Goal: Task Accomplishment & Management: Use online tool/utility

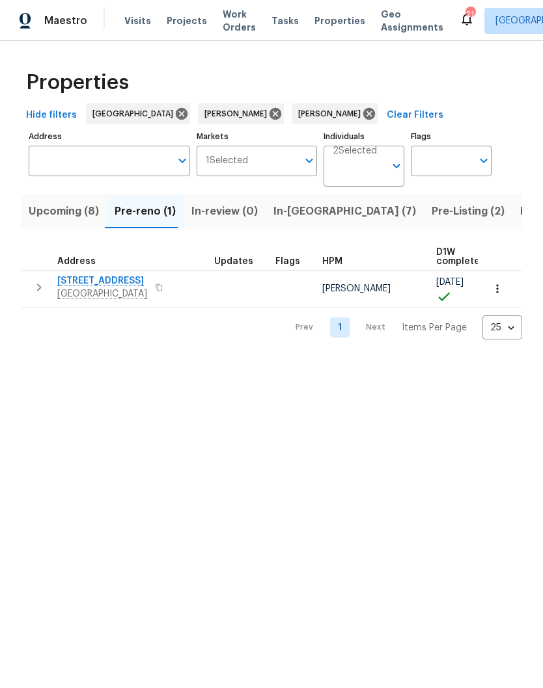
scroll to position [30, 0]
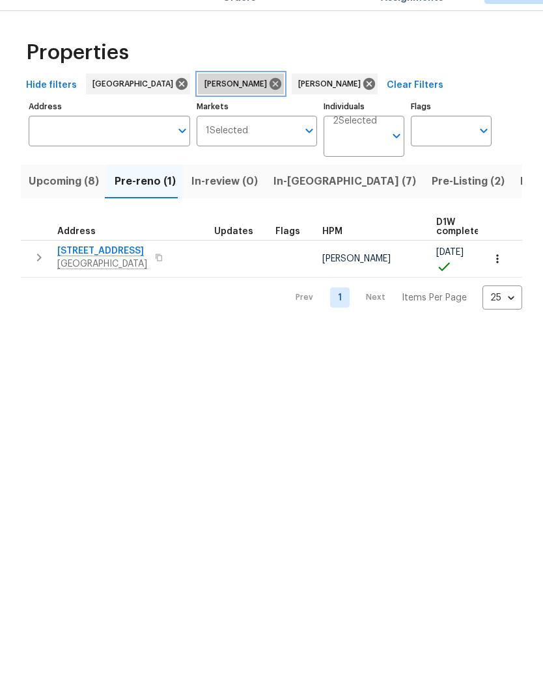
click at [268, 107] on icon at bounding box center [275, 114] width 14 height 14
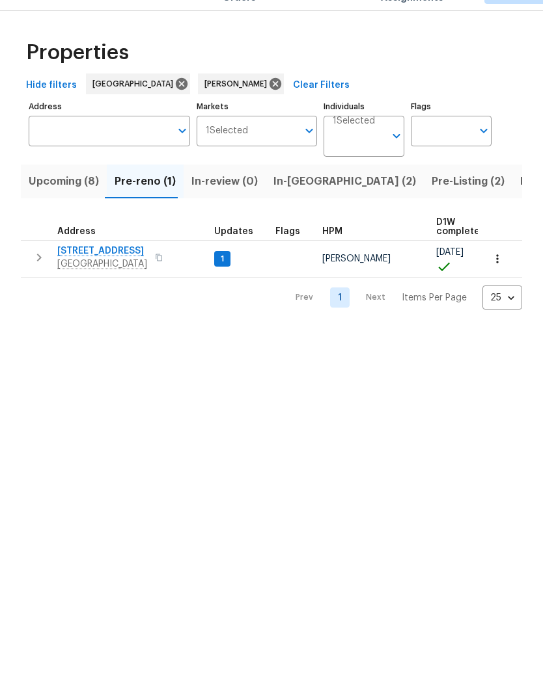
click at [372, 156] on input "Individuals" at bounding box center [358, 171] width 52 height 31
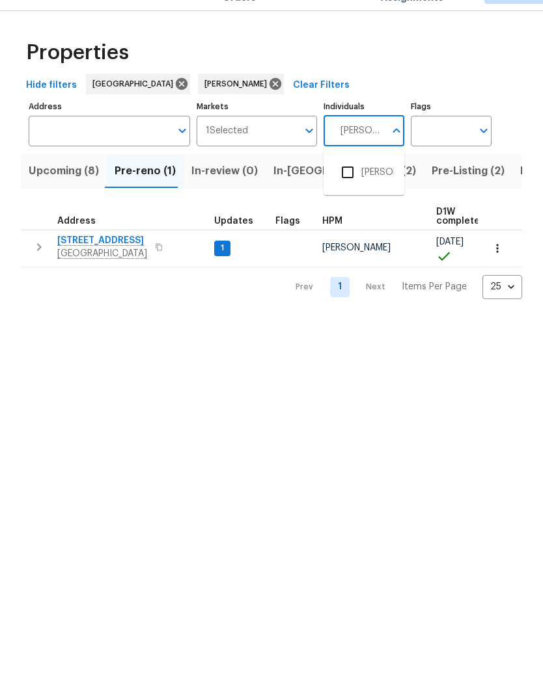
type input "[PERSON_NAME]"
click at [384, 189] on li "[PERSON_NAME]" at bounding box center [364, 202] width 60 height 27
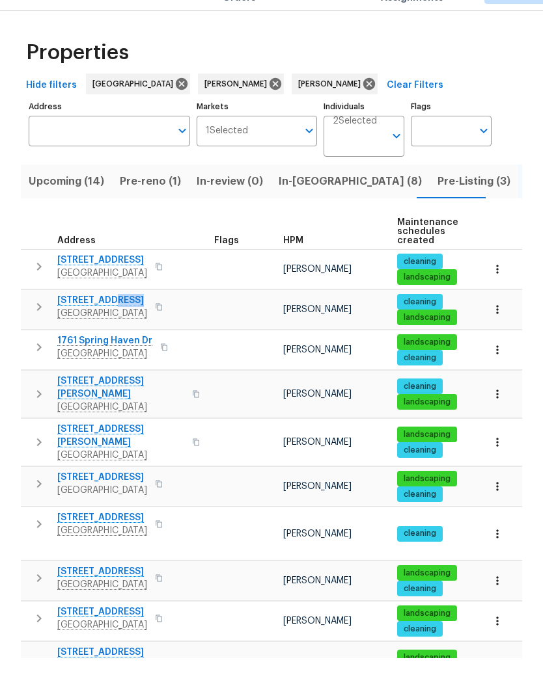
click at [194, 324] on div "2203 Green Acres Dr Clarksville, TN 37042" at bounding box center [130, 337] width 146 height 26
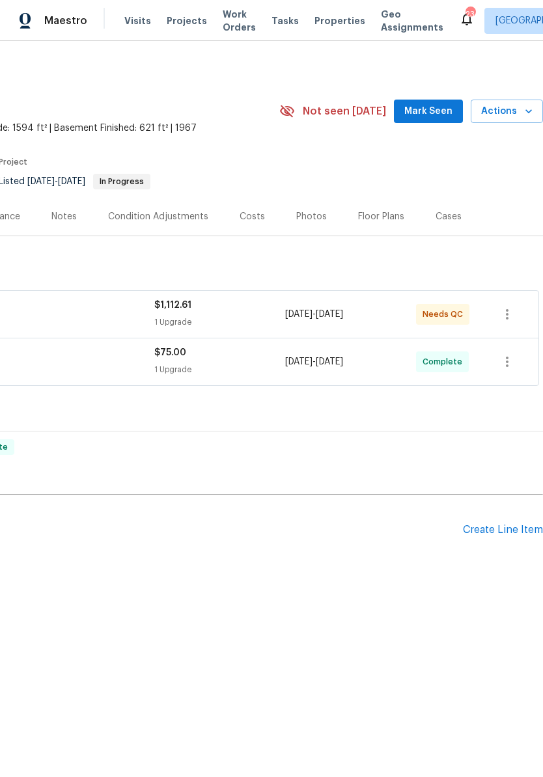
scroll to position [0, 193]
click at [441, 113] on span "Mark Seen" at bounding box center [428, 111] width 48 height 16
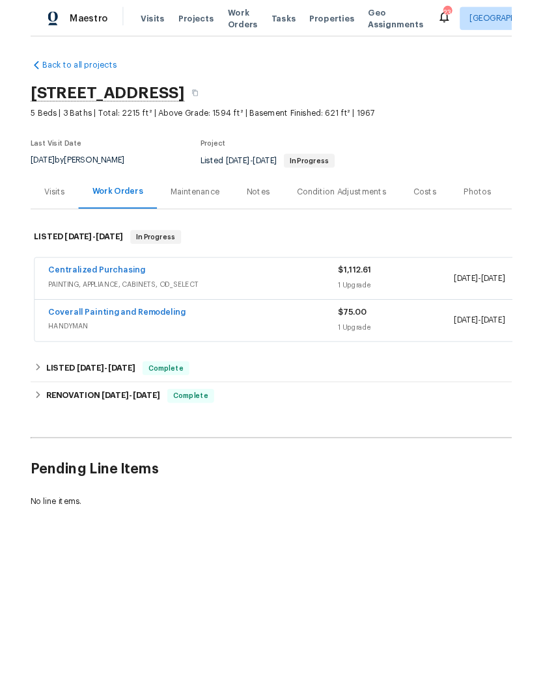
scroll to position [0, 0]
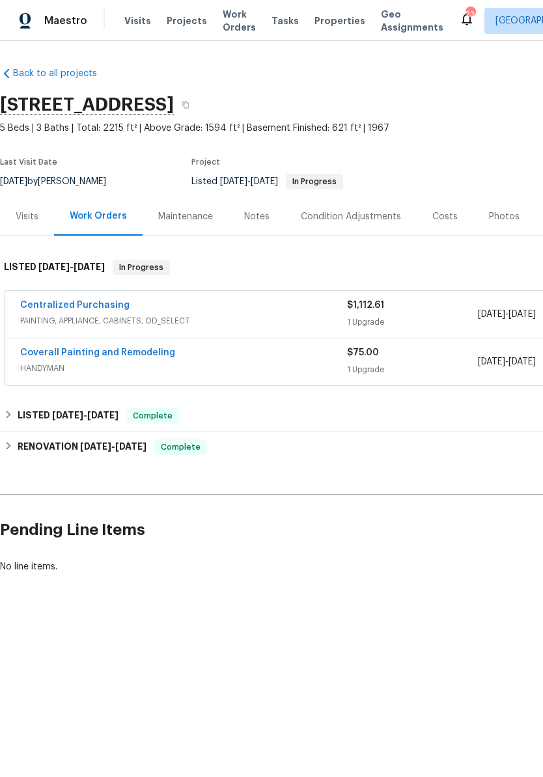
click at [137, 21] on span "Visits" at bounding box center [137, 20] width 27 height 13
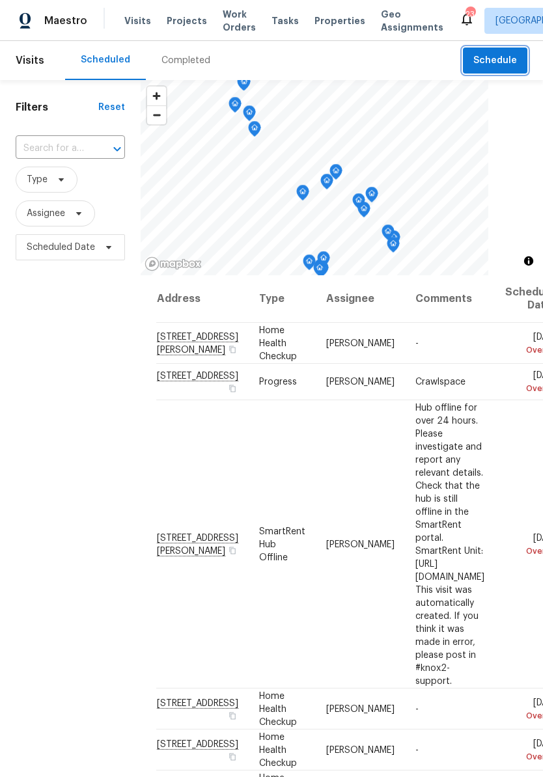
click at [509, 57] on span "Schedule" at bounding box center [495, 61] width 44 height 16
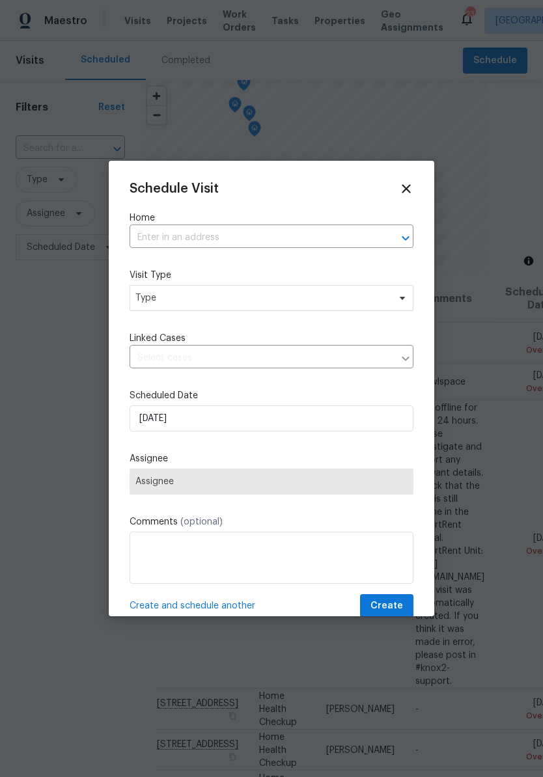
click at [209, 235] on input "text" at bounding box center [252, 238] width 247 height 20
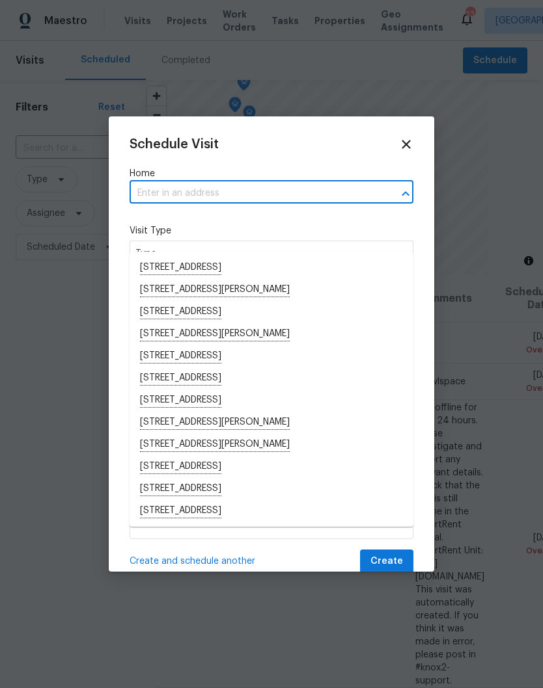
click at [172, 192] on input "text" at bounding box center [252, 193] width 247 height 20
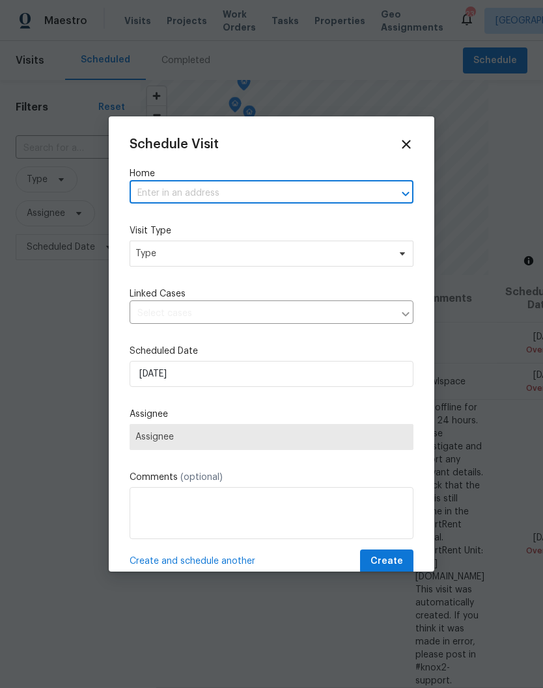
paste input "[STREET_ADDRESS]"
type input "[STREET_ADDRESS]"
click at [244, 219] on li "[STREET_ADDRESS]" at bounding box center [271, 224] width 284 height 22
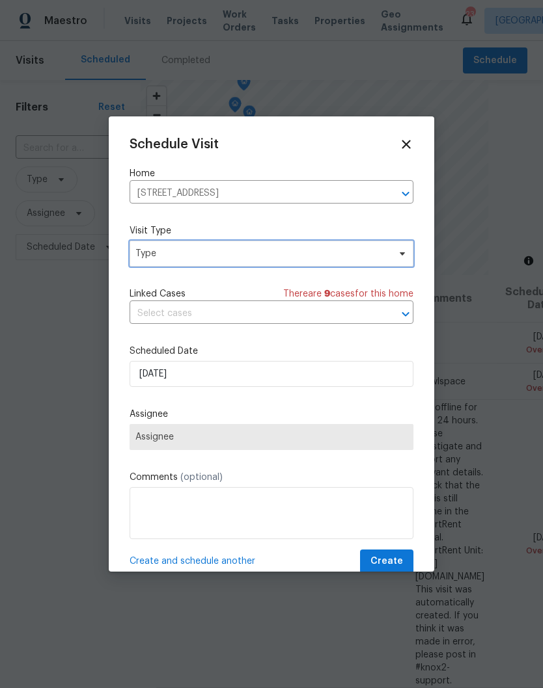
click at [396, 254] on span at bounding box center [400, 254] width 14 height 10
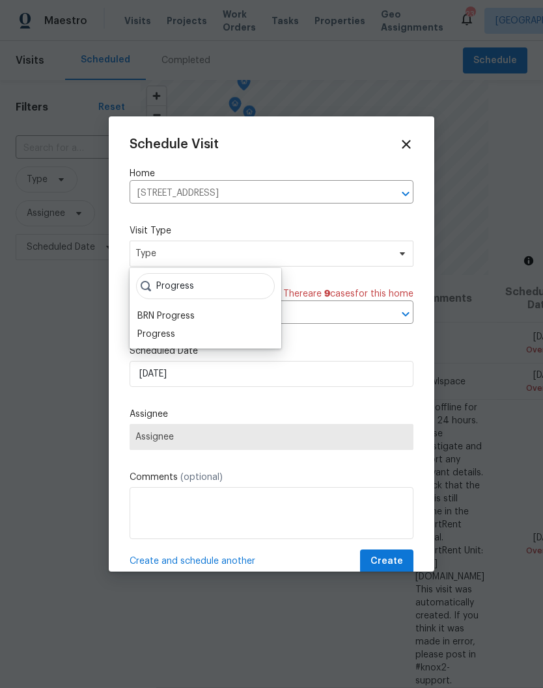
type input "Progress"
click at [172, 335] on div "Progress" at bounding box center [156, 334] width 38 height 13
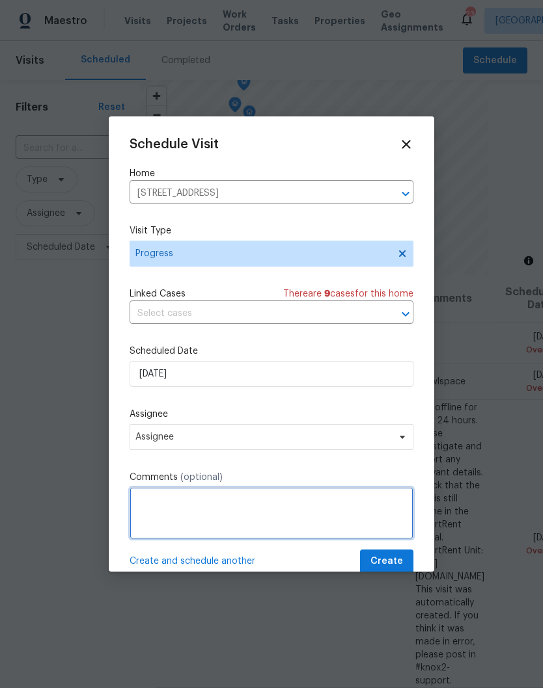
click at [219, 507] on textarea at bounding box center [271, 513] width 284 height 52
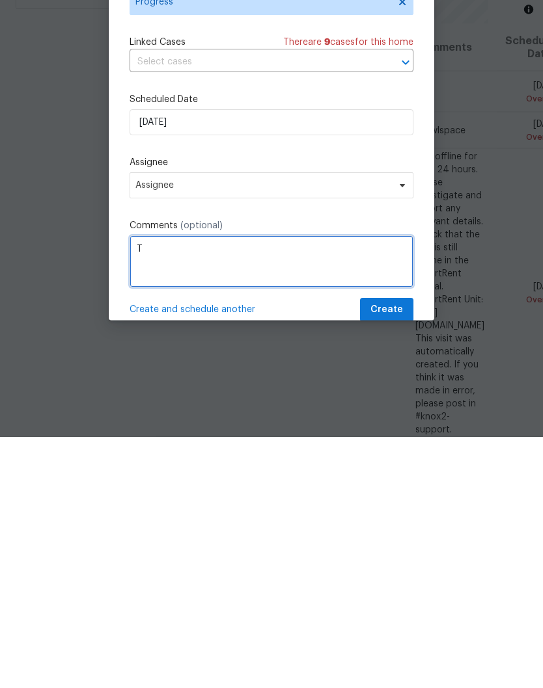
scroll to position [48, 0]
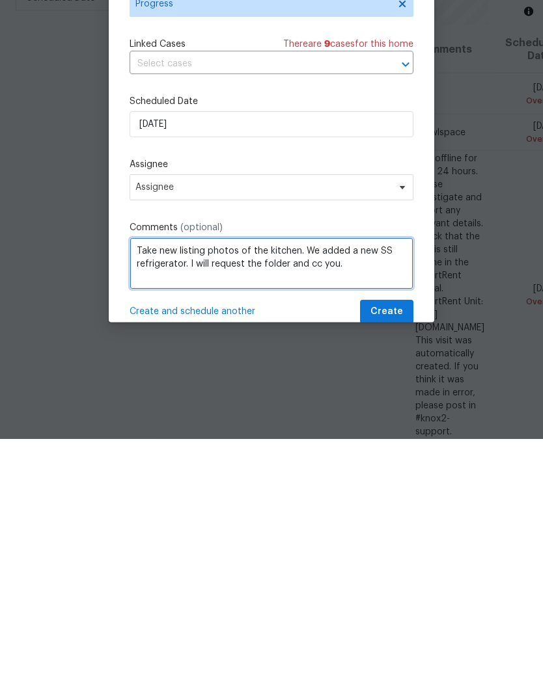
type textarea "Take new listing photos of the kitchen. We added a new SS refrigerator. I will …"
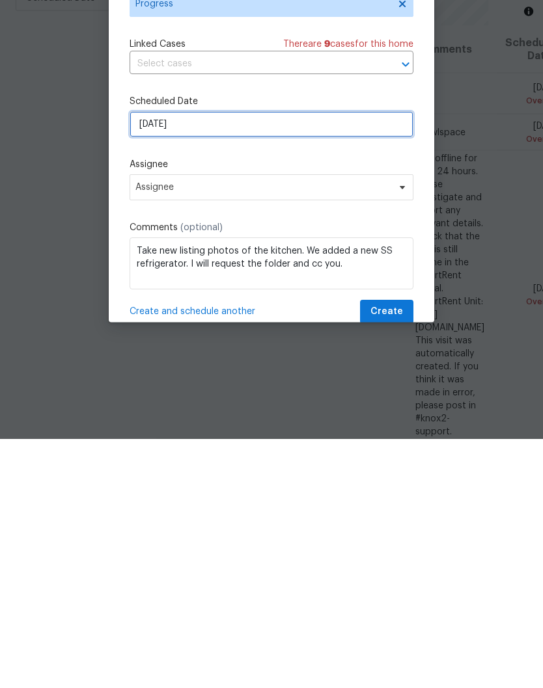
click at [290, 361] on input "[DATE]" at bounding box center [271, 374] width 284 height 26
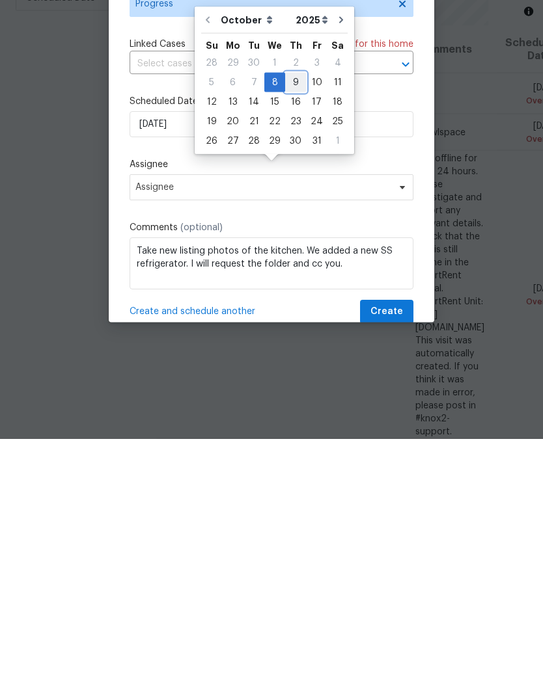
click at [299, 323] on div "9" at bounding box center [295, 332] width 21 height 18
type input "[DATE]"
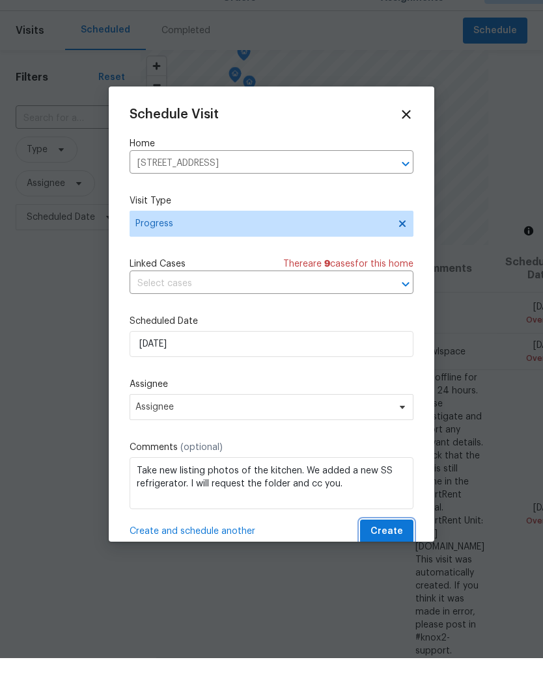
click at [395, 554] on span "Create" at bounding box center [386, 562] width 33 height 16
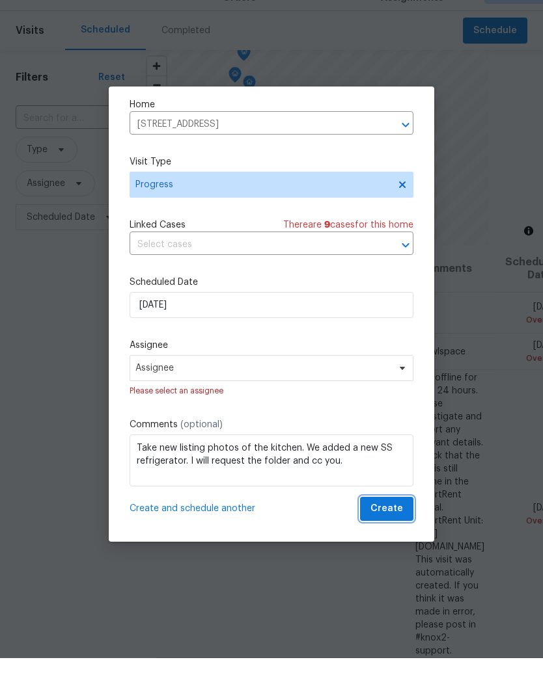
scroll to position [42, 0]
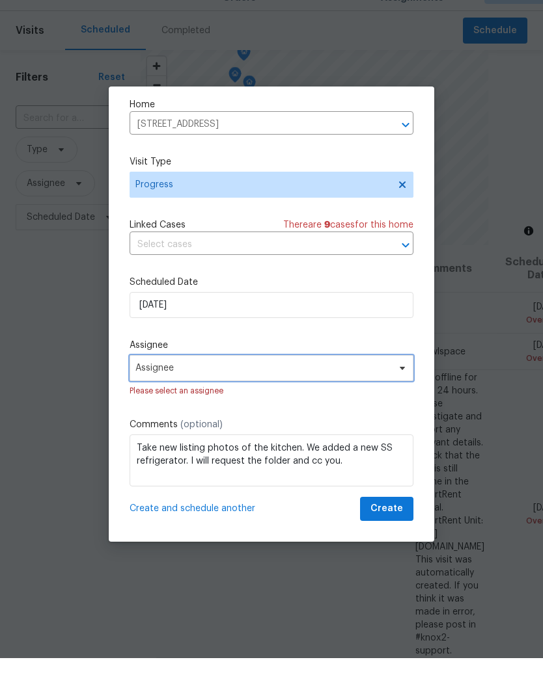
click at [398, 393] on icon at bounding box center [402, 398] width 10 height 10
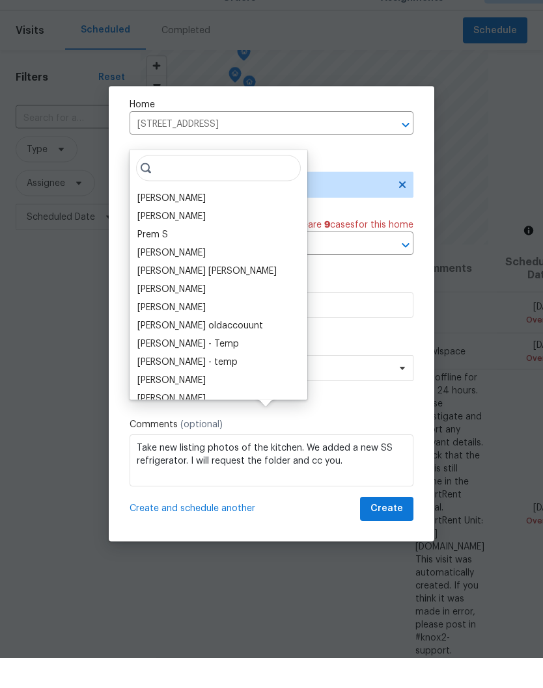
click at [193, 222] on div "[PERSON_NAME]" at bounding box center [171, 228] width 68 height 13
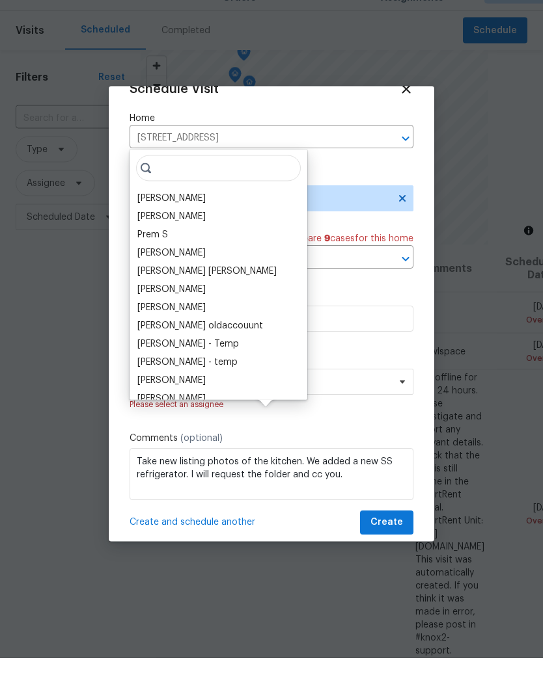
scroll to position [54, 0]
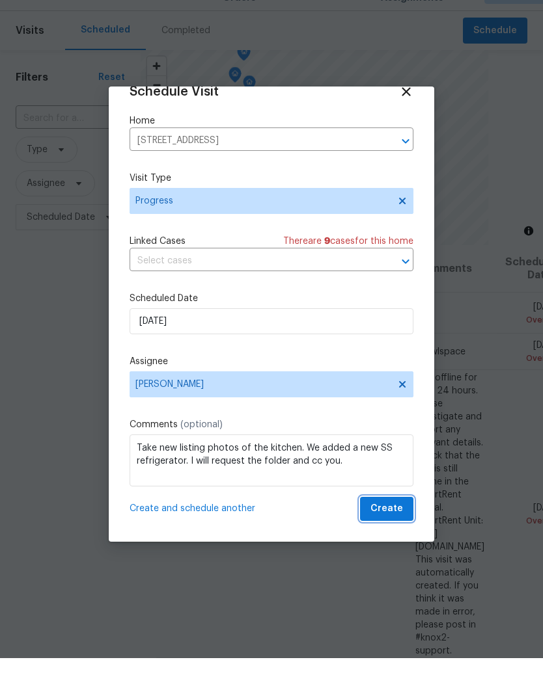
click at [396, 531] on span "Create" at bounding box center [386, 539] width 33 height 16
